Goal: Task Accomplishment & Management: Manage account settings

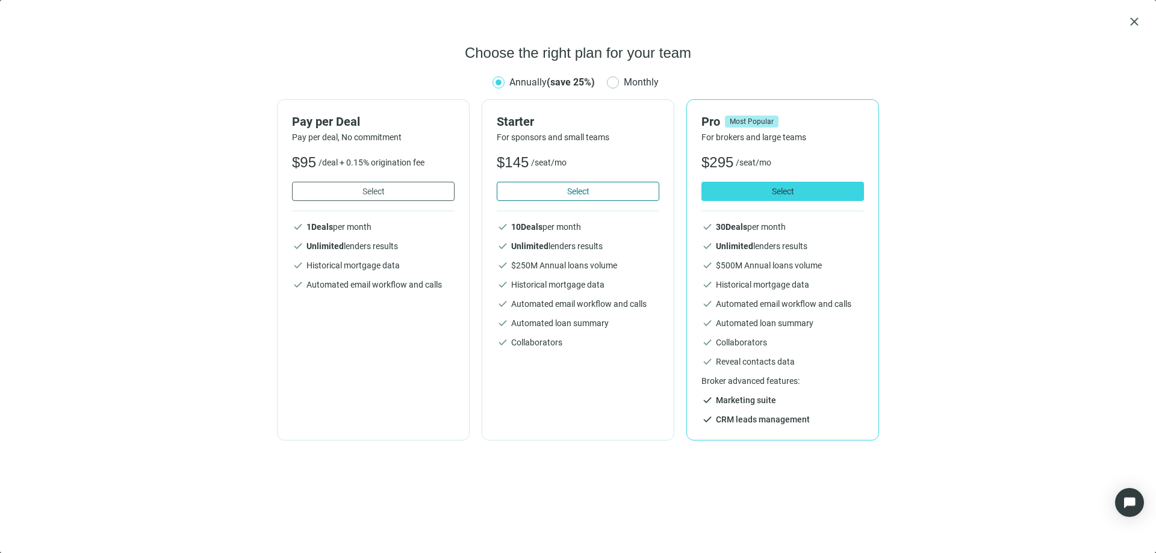
click at [568, 190] on span "Select" at bounding box center [578, 192] width 22 height 10
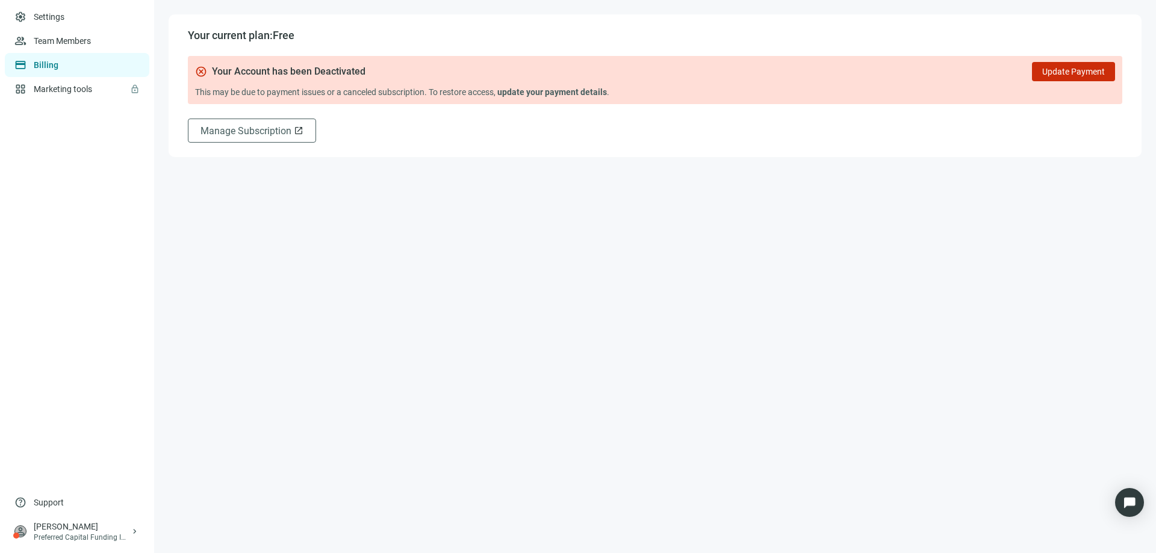
click at [561, 93] on b "update your payment details" at bounding box center [552, 92] width 110 height 10
click at [1086, 70] on span "Update Payment" at bounding box center [1074, 72] width 63 height 10
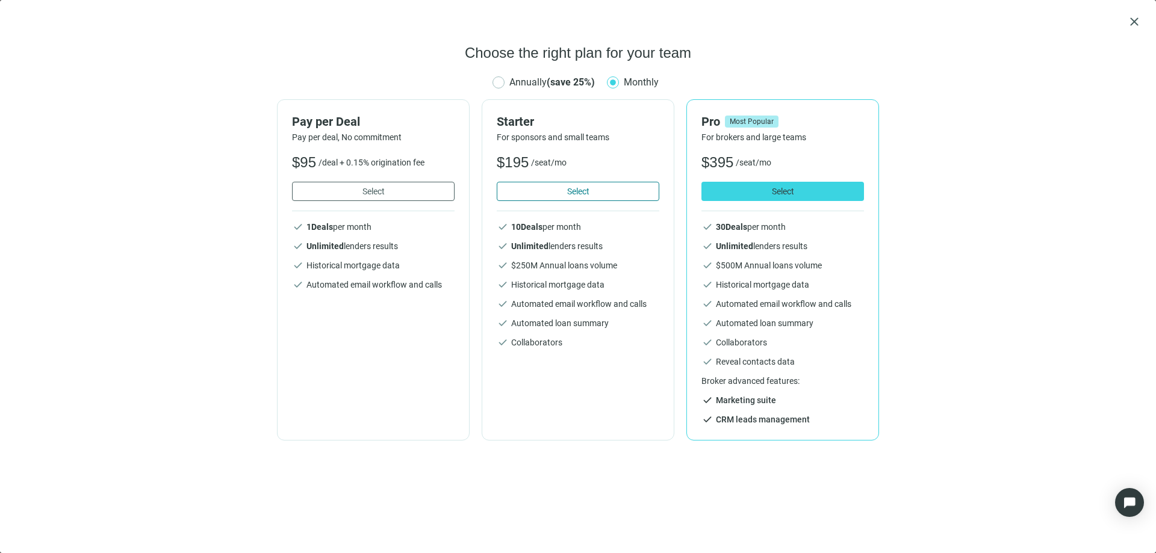
click at [568, 187] on span "Select" at bounding box center [578, 192] width 22 height 10
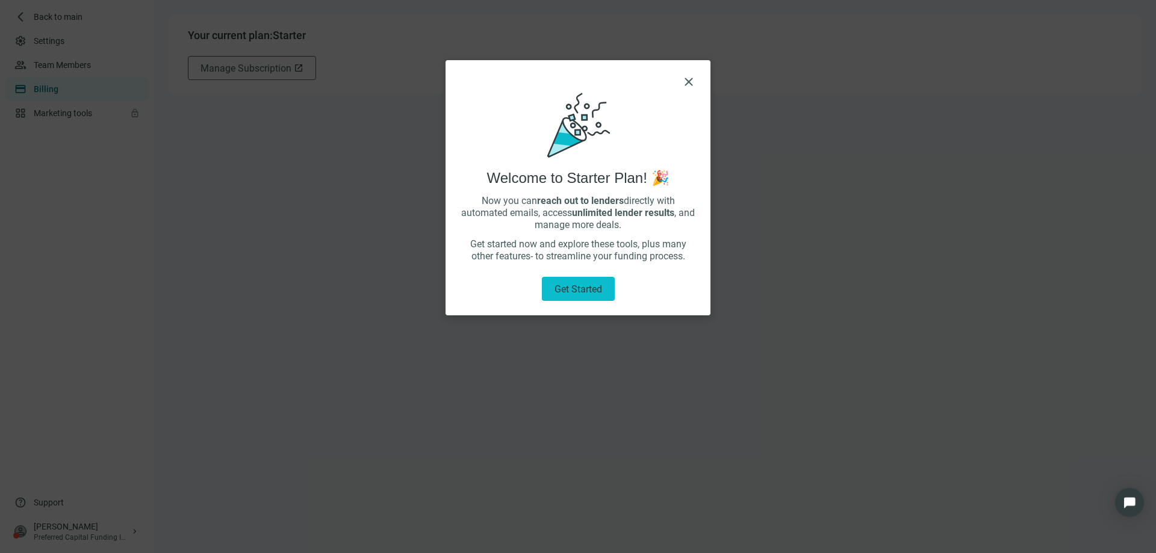
click at [578, 292] on span "Get started" at bounding box center [579, 289] width 48 height 11
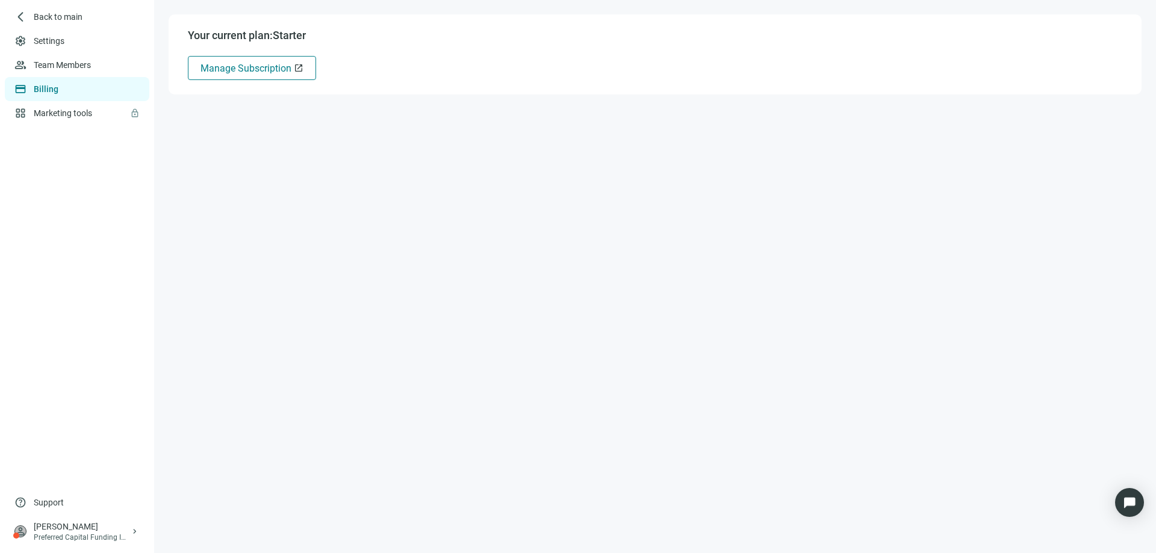
click at [253, 71] on span "Manage Subscription" at bounding box center [246, 68] width 91 height 11
click at [23, 19] on span "arrow_back_ios_new" at bounding box center [20, 17] width 12 height 12
